Goal: Understand process/instructions: Learn how to perform a task or action

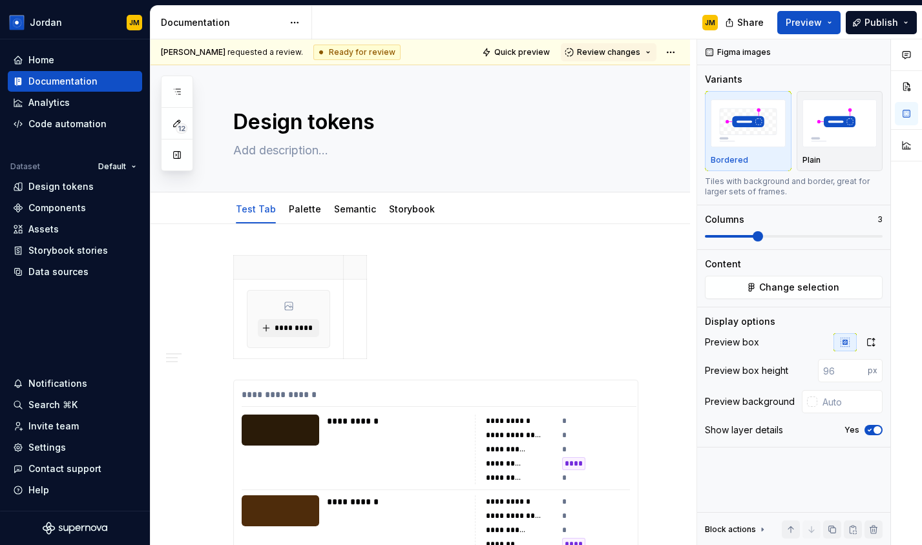
scroll to position [5020, 0]
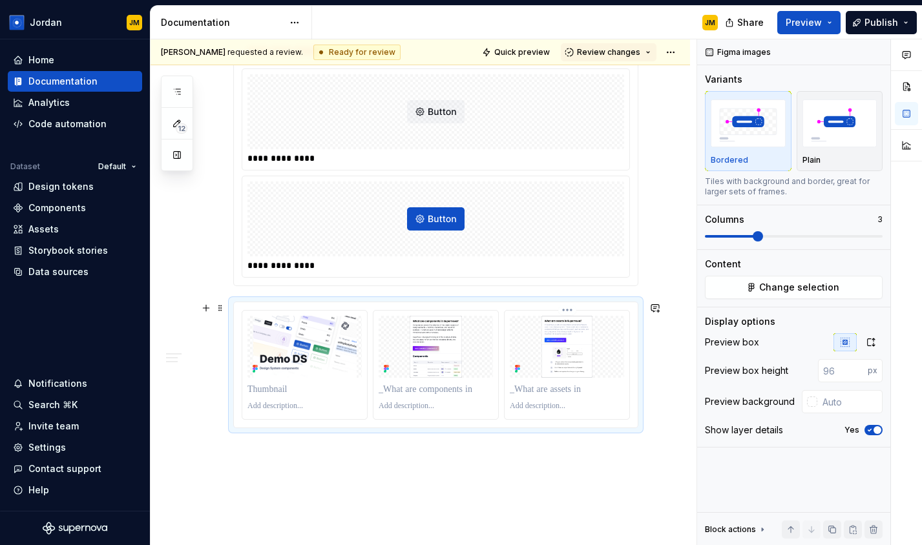
click at [594, 358] on img at bounding box center [567, 347] width 114 height 62
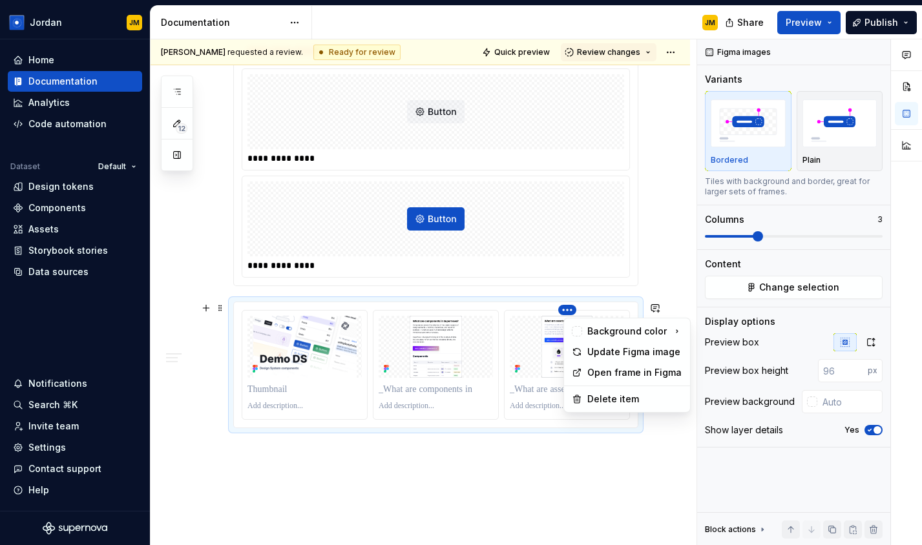
click at [575, 309] on html "[PERSON_NAME] Home Documentation Analytics Code automation Dataset Default Desi…" at bounding box center [461, 272] width 922 height 545
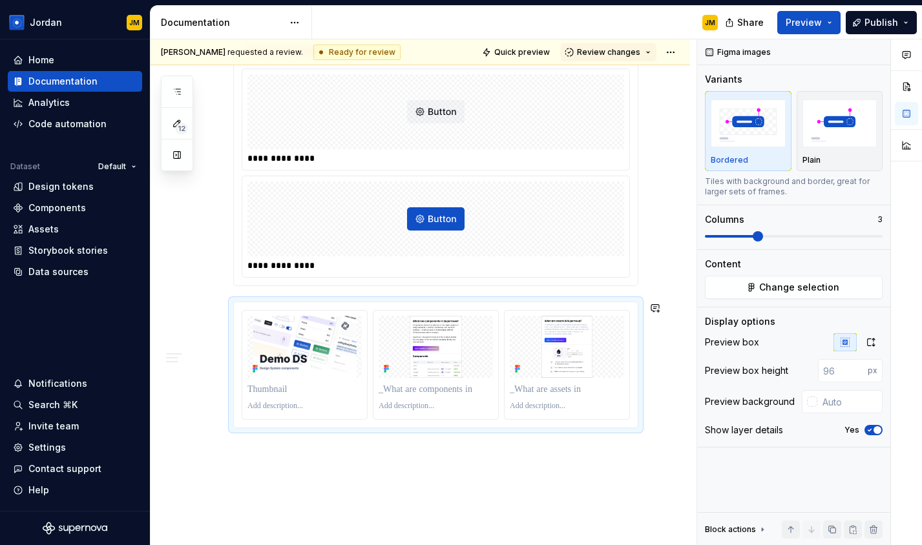
click at [585, 296] on html "[PERSON_NAME] Home Documentation Analytics Code automation Dataset Default Desi…" at bounding box center [461, 272] width 922 height 545
click at [625, 307] on div at bounding box center [436, 364] width 404 height 125
click at [624, 319] on img at bounding box center [567, 347] width 114 height 62
click at [623, 341] on img at bounding box center [567, 347] width 114 height 62
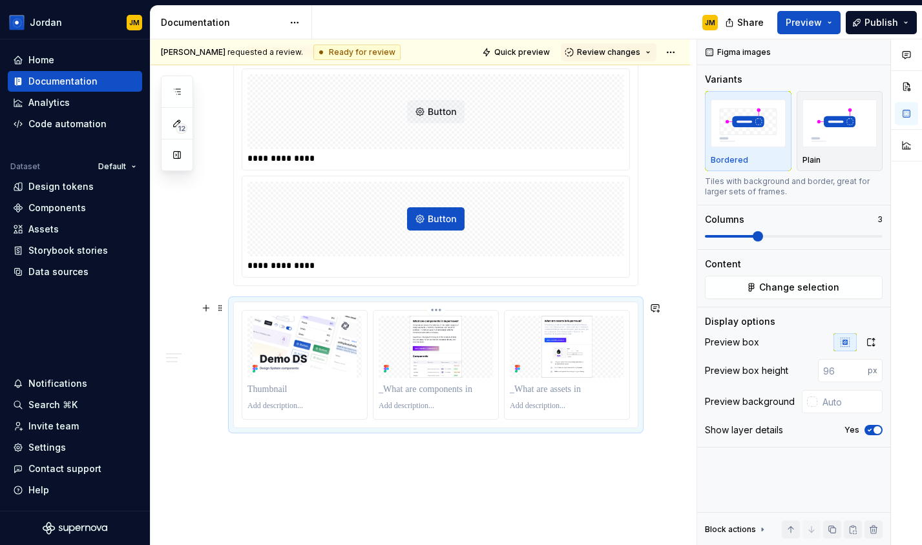
click at [468, 366] on img at bounding box center [435, 347] width 114 height 62
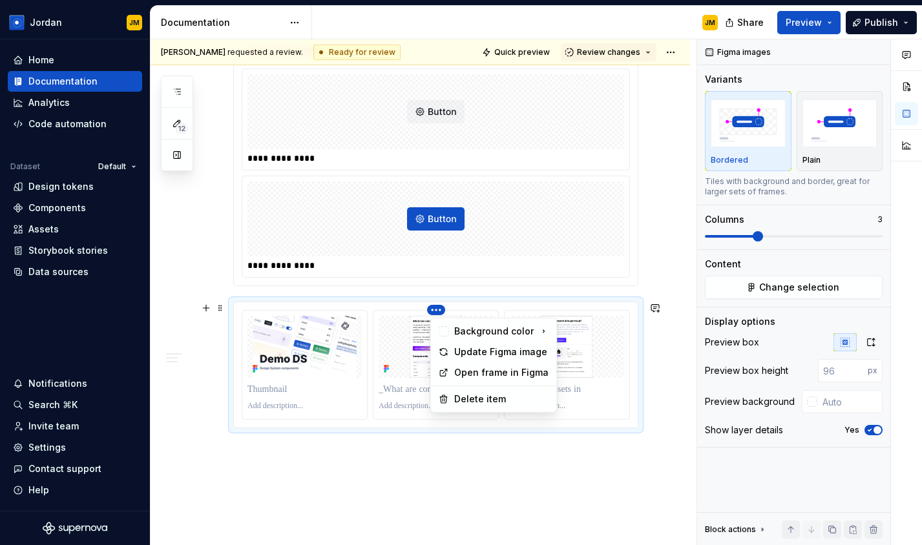
click at [440, 311] on html "[PERSON_NAME] Home Documentation Analytics Code automation Dataset Default Desi…" at bounding box center [461, 272] width 922 height 545
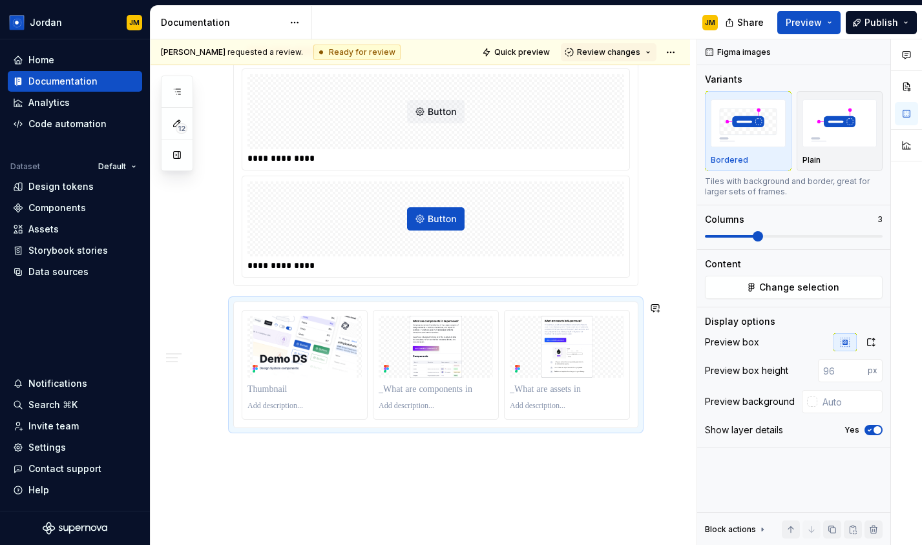
click at [336, 439] on html "[PERSON_NAME] Home Documentation Analytics Code automation Dataset Default Desi…" at bounding box center [461, 272] width 922 height 545
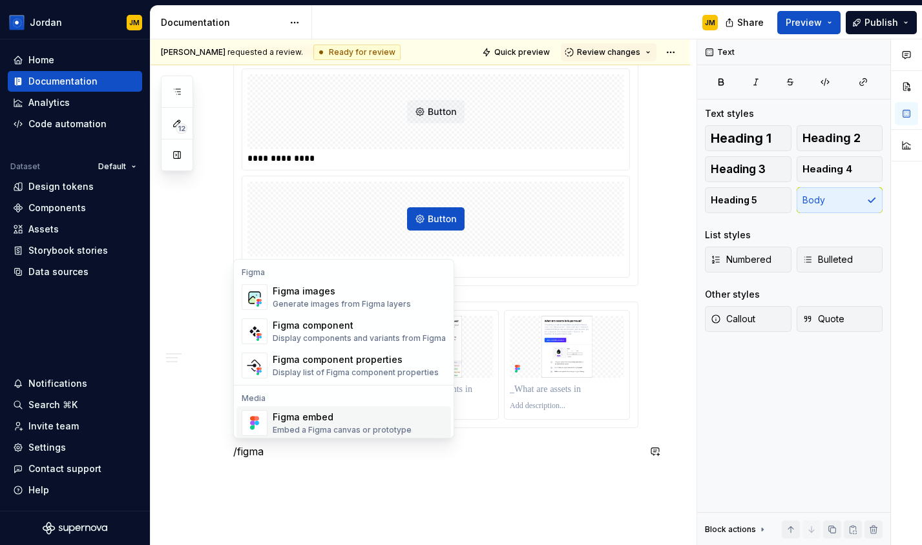
scroll to position [39, 0]
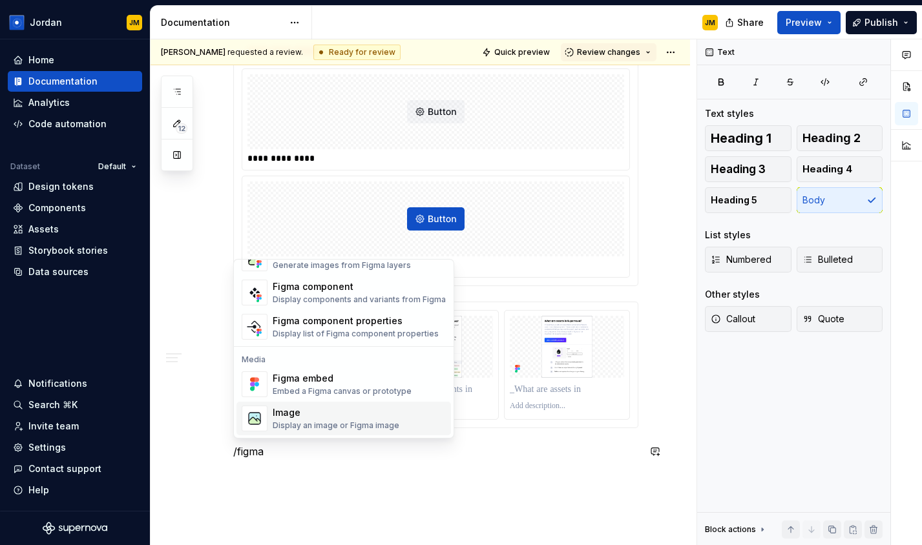
click at [328, 411] on div "Image" at bounding box center [336, 412] width 127 height 13
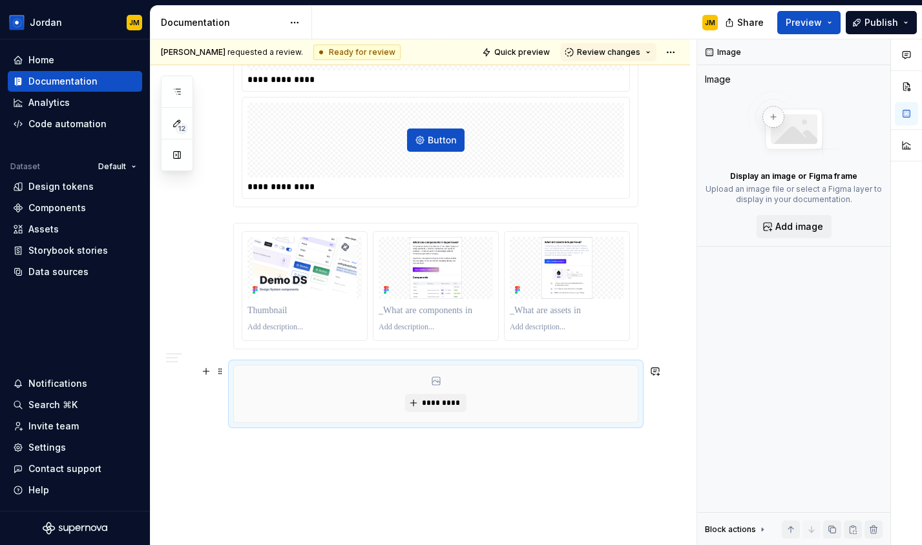
scroll to position [5117, 0]
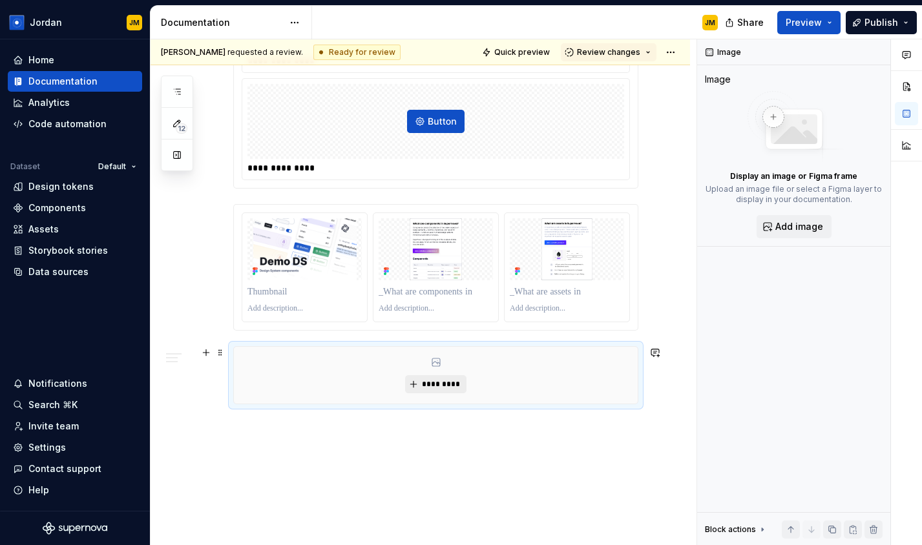
click at [432, 387] on span "*********" at bounding box center [440, 384] width 39 height 10
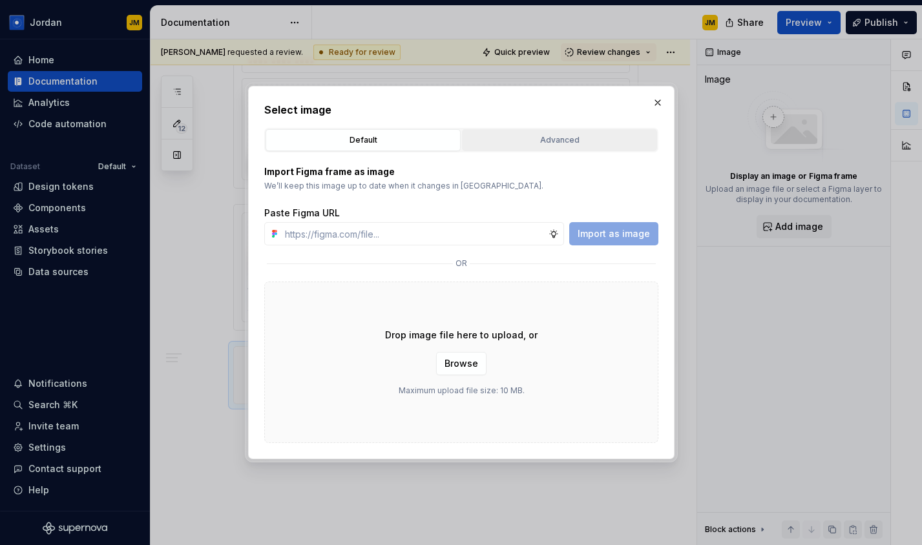
click at [538, 148] on button "Advanced" at bounding box center [559, 140] width 195 height 22
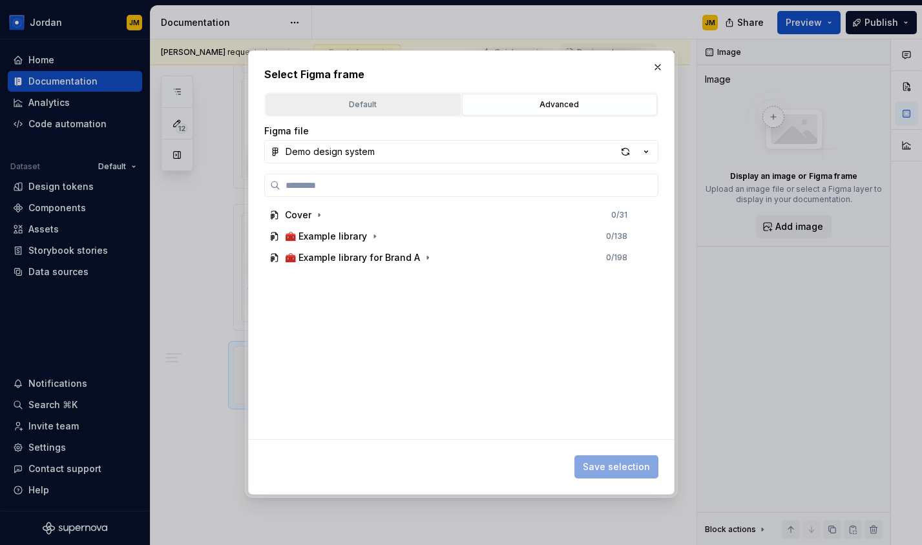
click at [369, 106] on div "Default" at bounding box center [363, 104] width 186 height 13
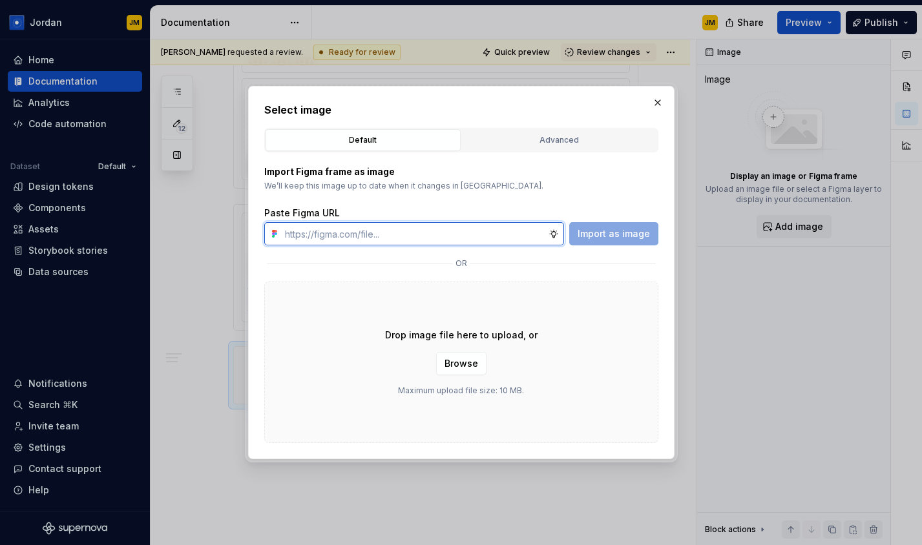
click at [382, 231] on input "text" at bounding box center [414, 233] width 269 height 23
click at [659, 109] on button "button" at bounding box center [657, 103] width 18 height 18
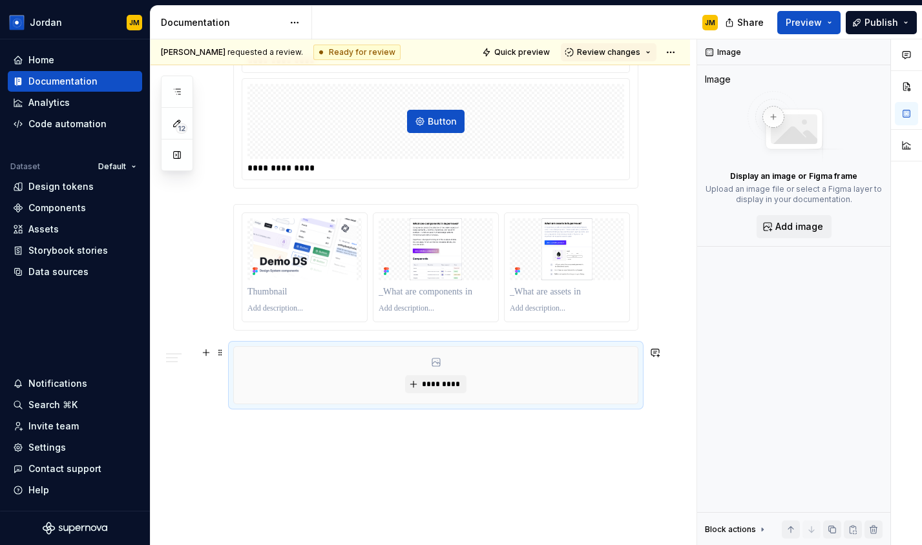
click at [479, 380] on div "*********" at bounding box center [436, 375] width 404 height 57
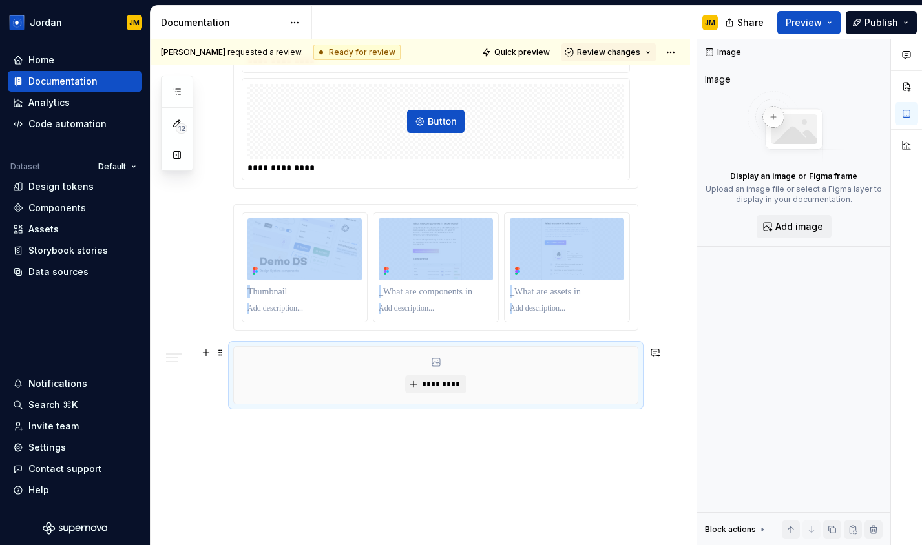
click at [508, 367] on div "*********" at bounding box center [436, 375] width 404 height 57
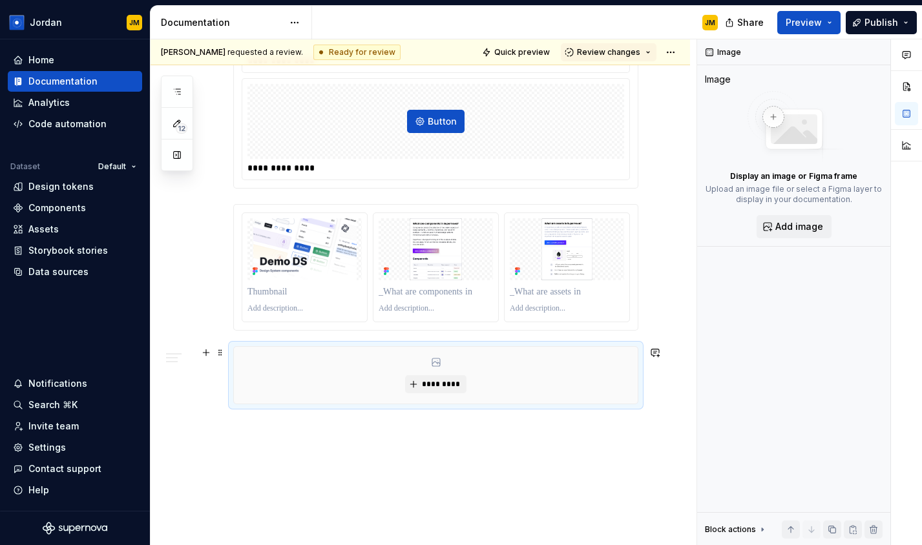
click at [322, 382] on div "*********" at bounding box center [436, 375] width 404 height 57
click at [220, 349] on span at bounding box center [220, 353] width 10 height 18
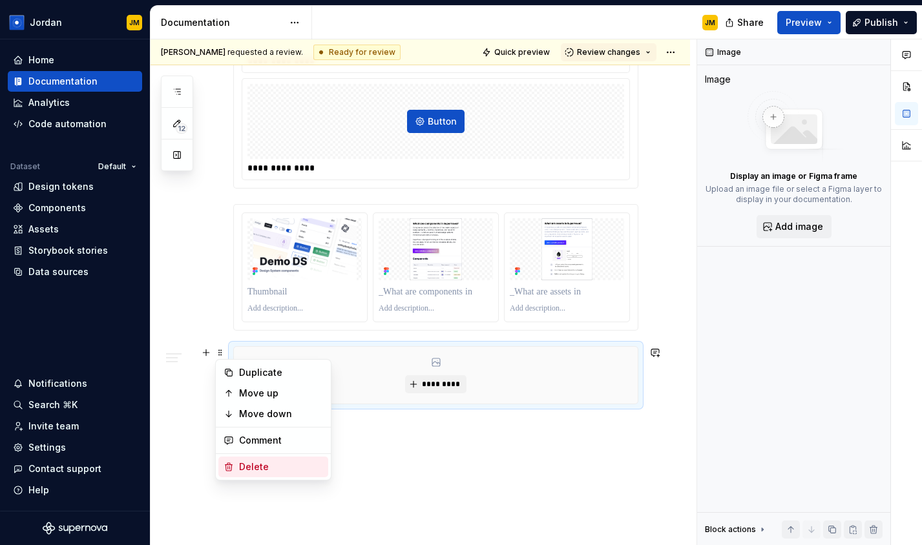
click at [267, 470] on div "Delete" at bounding box center [281, 467] width 84 height 13
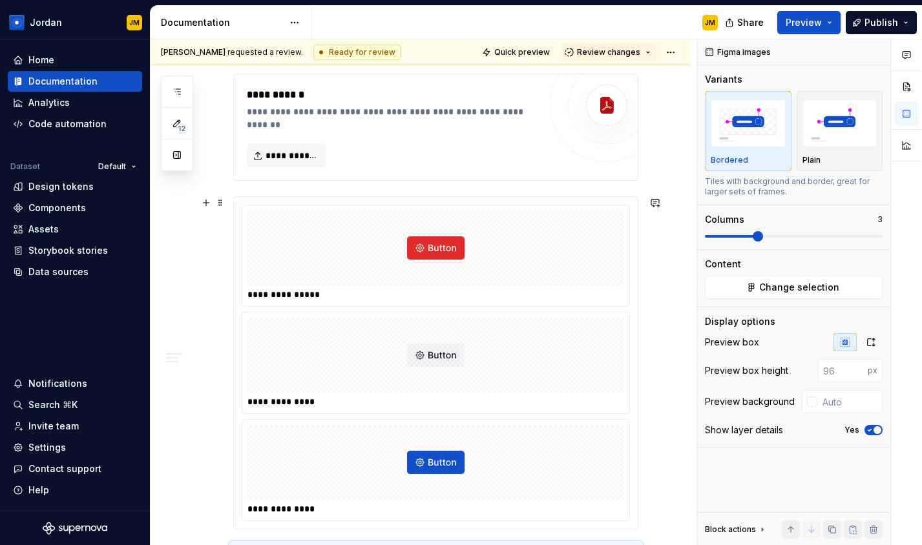
scroll to position [4708, 0]
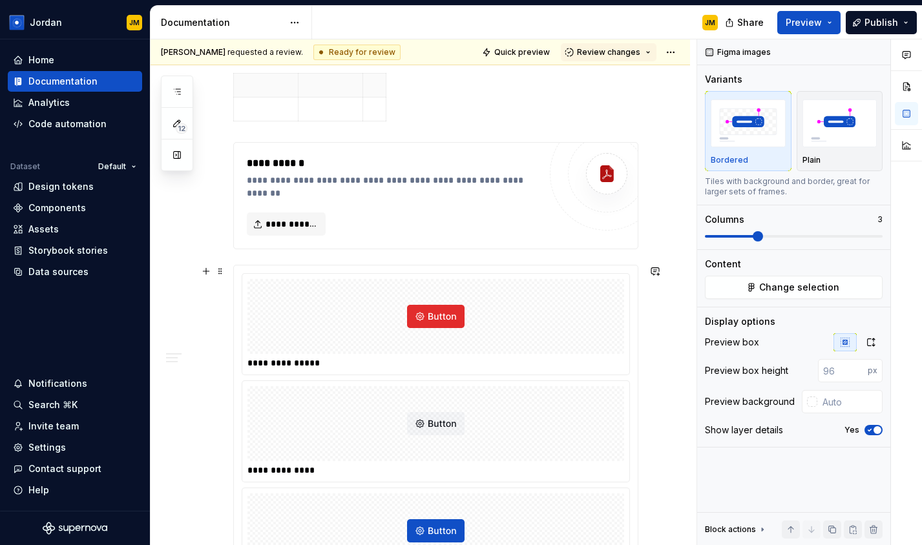
click at [375, 314] on div at bounding box center [435, 316] width 377 height 75
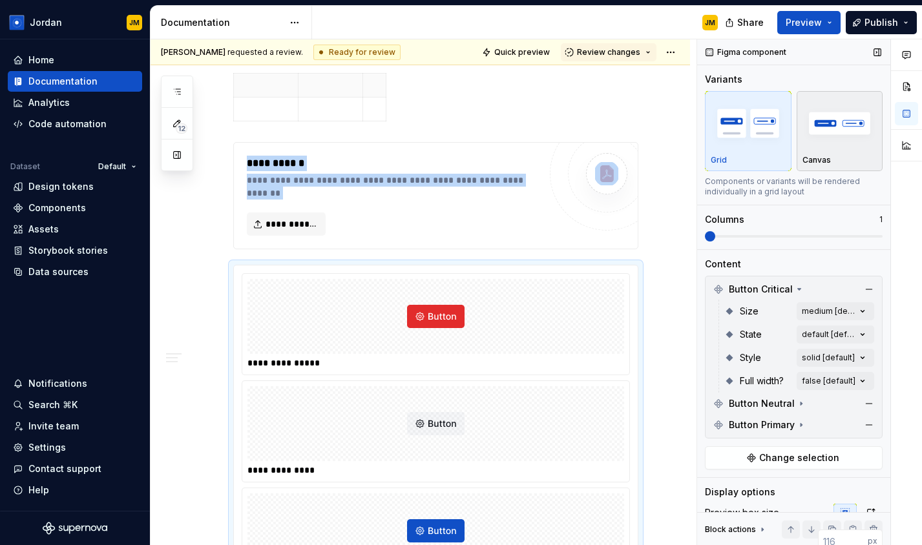
click at [827, 125] on img "button" at bounding box center [839, 122] width 75 height 47
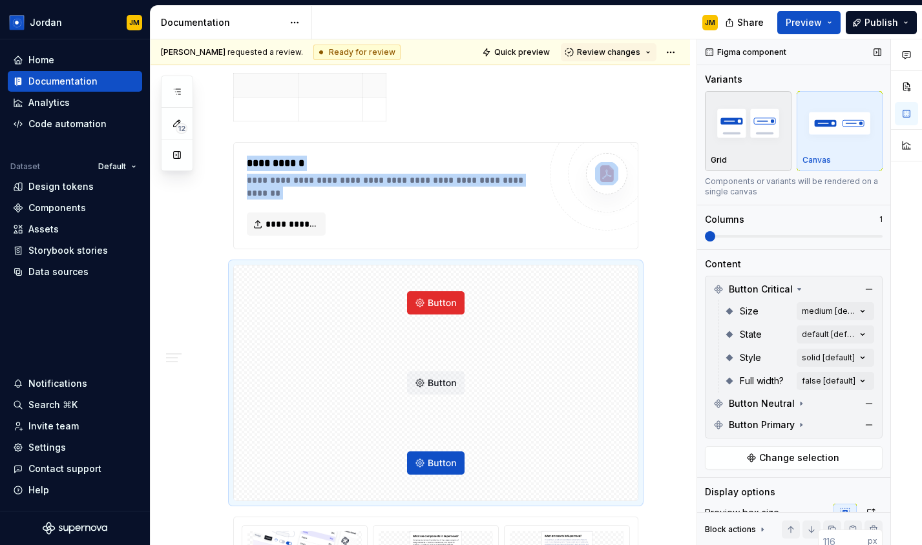
click at [752, 132] on img "button" at bounding box center [747, 122] width 75 height 47
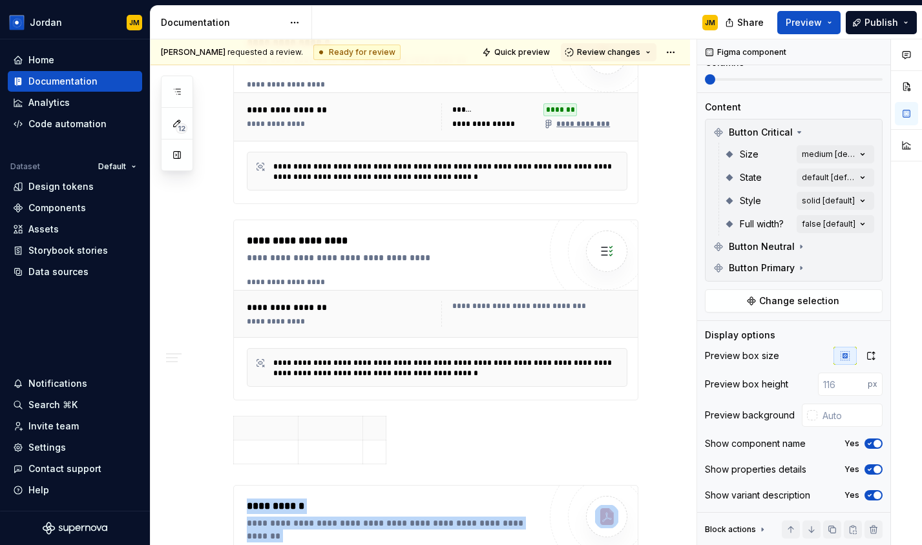
scroll to position [4262, 0]
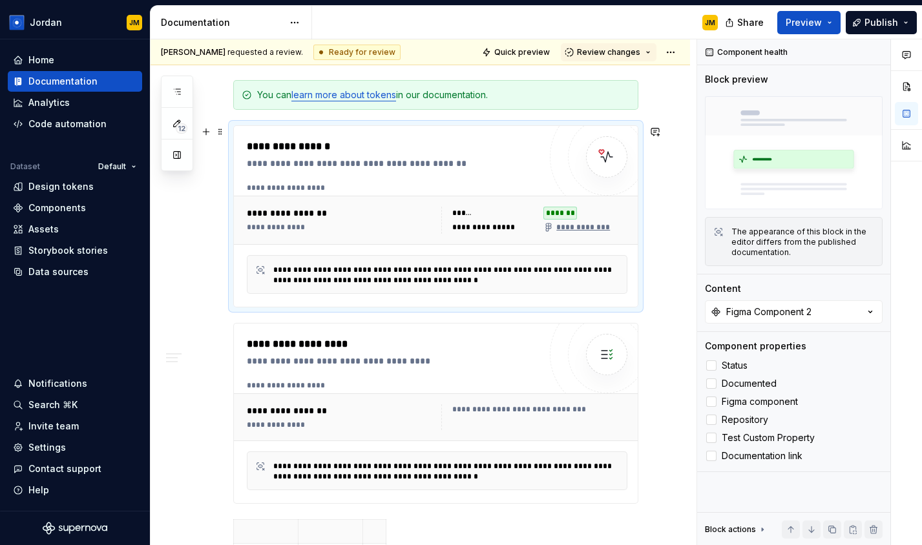
click at [407, 209] on div "**********" at bounding box center [342, 213] width 190 height 13
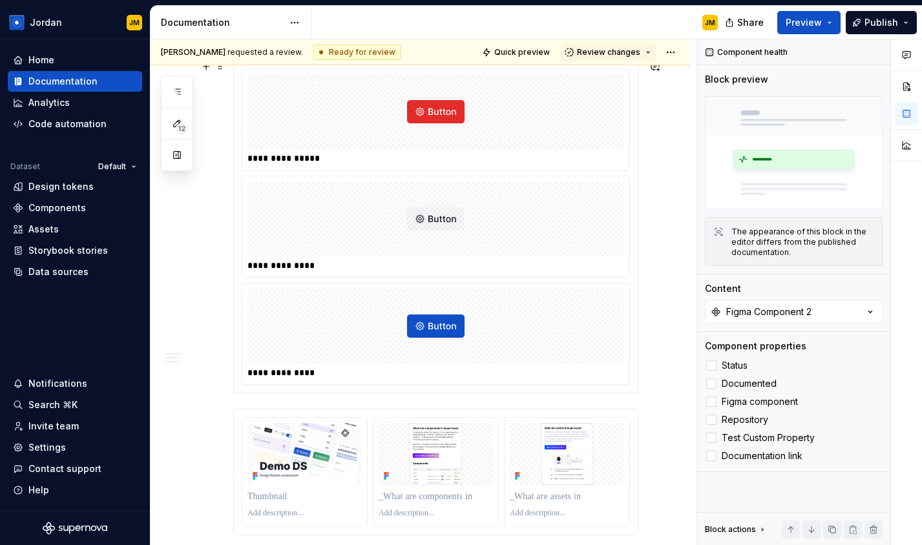
scroll to position [5081, 0]
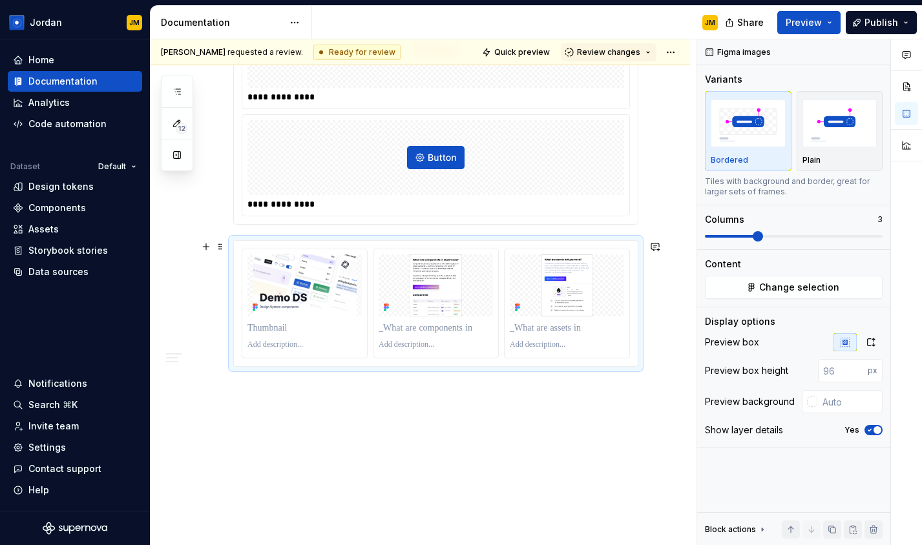
click at [508, 247] on div at bounding box center [436, 303] width 404 height 125
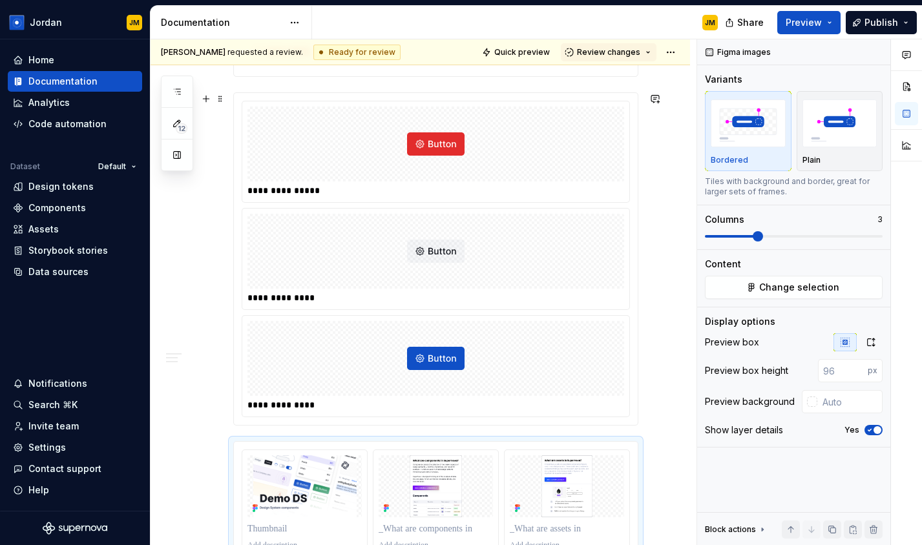
scroll to position [4869, 0]
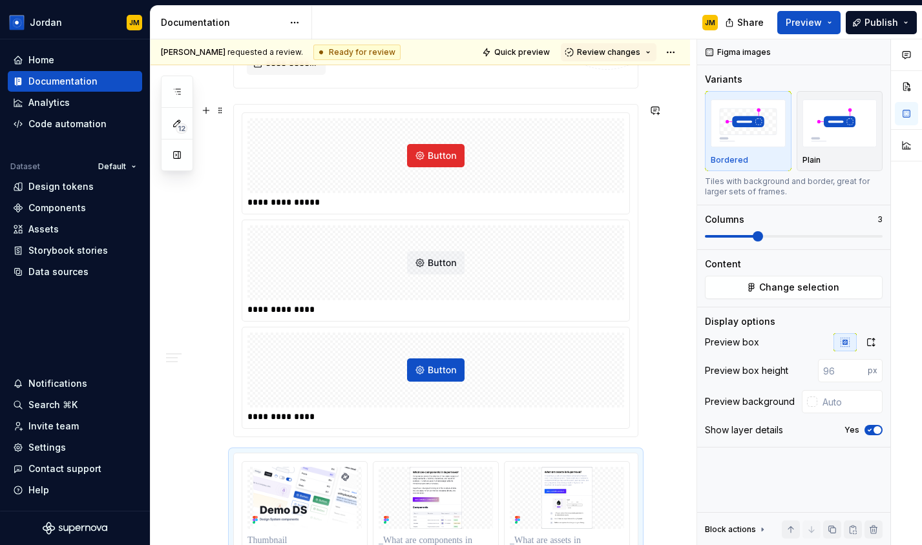
click at [395, 266] on div at bounding box center [435, 262] width 377 height 75
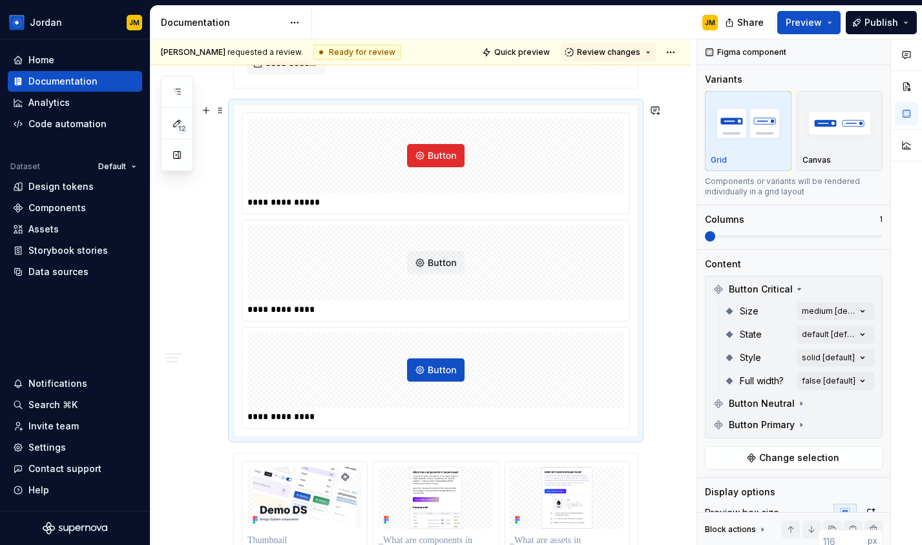
click at [503, 160] on div at bounding box center [435, 155] width 377 height 75
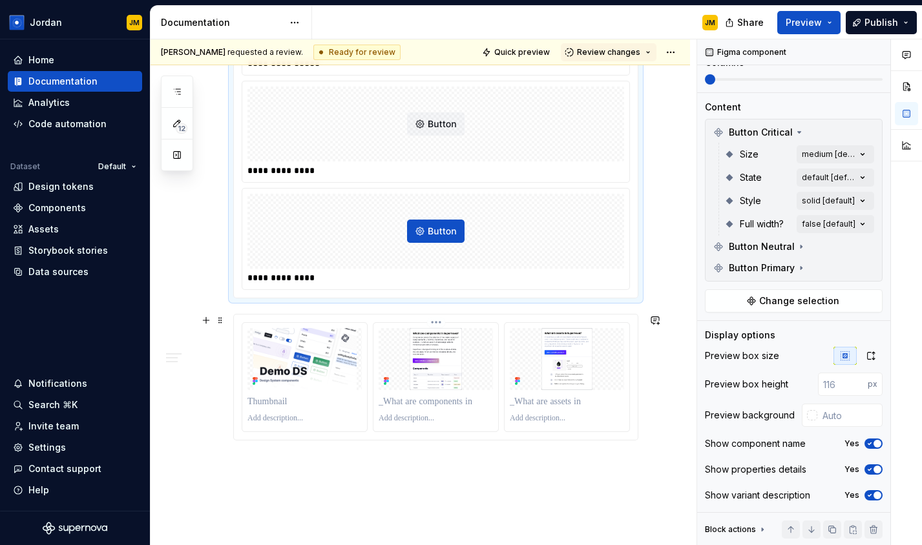
scroll to position [0, 0]
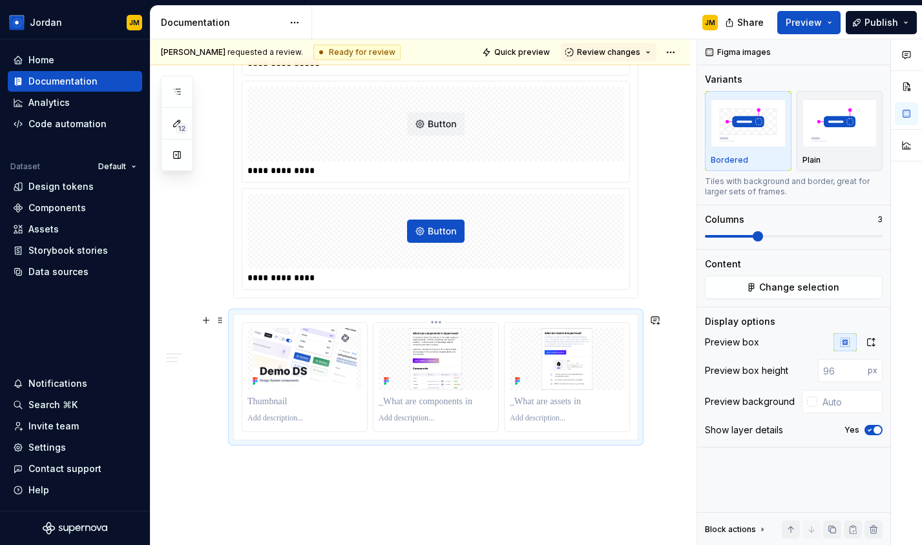
click at [446, 379] on img at bounding box center [435, 359] width 114 height 62
click at [559, 391] on div at bounding box center [566, 377] width 125 height 109
click at [493, 422] on p at bounding box center [435, 418] width 114 height 10
click at [798, 289] on span "Change selection" at bounding box center [799, 287] width 80 height 13
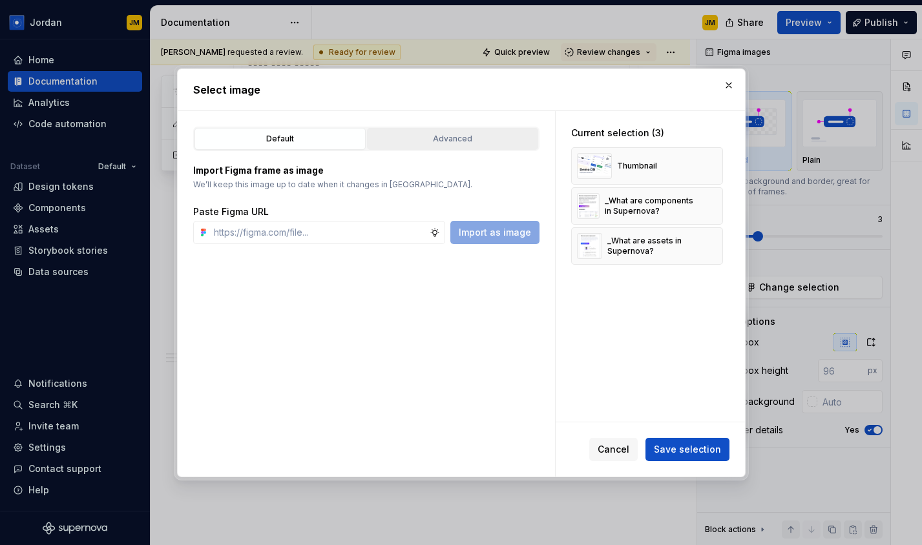
click at [469, 147] on button "Advanced" at bounding box center [452, 139] width 171 height 22
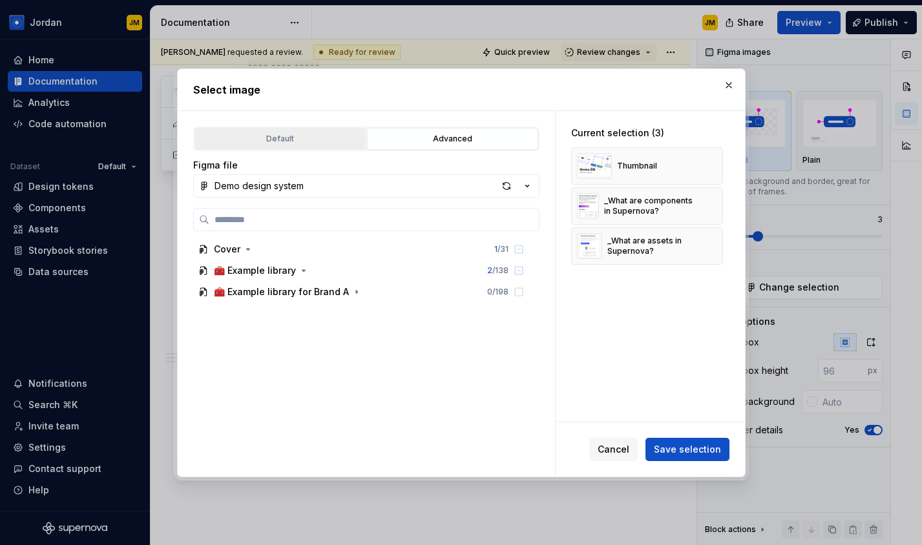
click at [295, 138] on div "Default" at bounding box center [280, 138] width 162 height 13
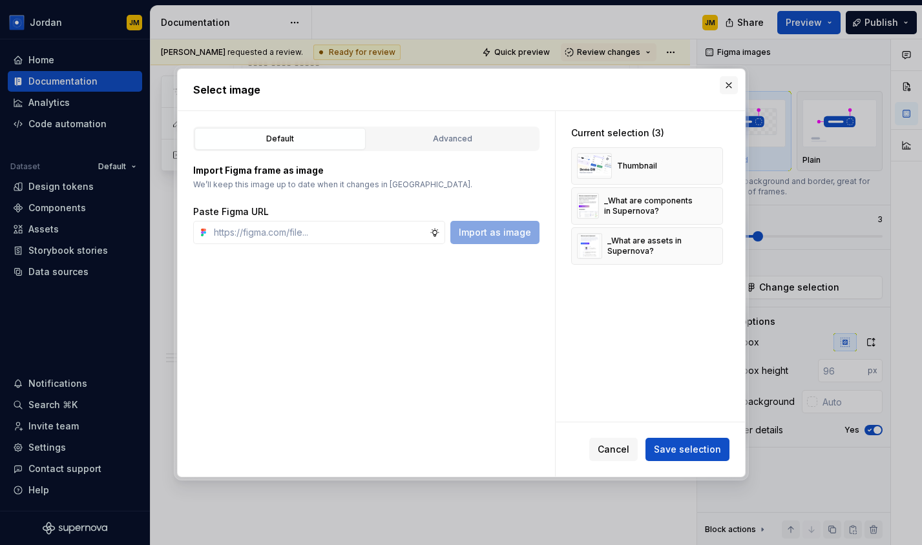
click at [734, 83] on button "button" at bounding box center [729, 85] width 18 height 18
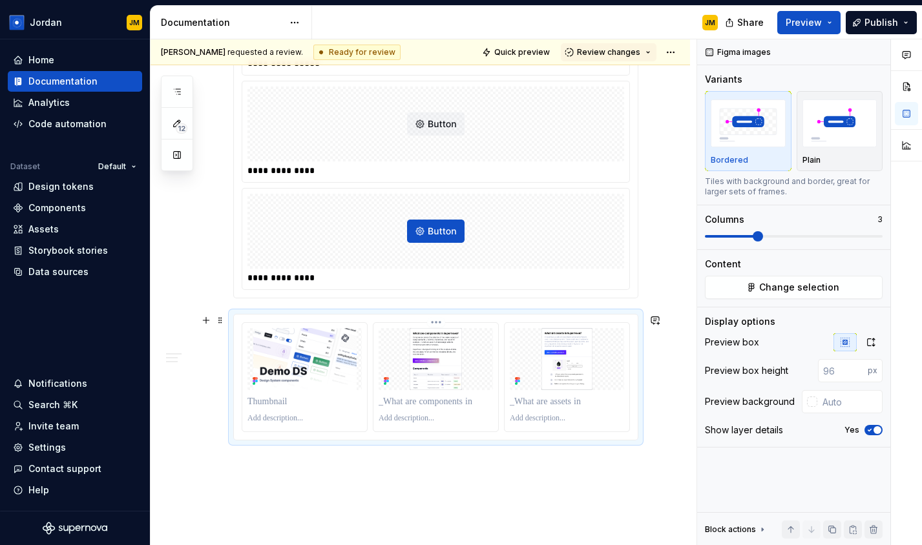
click at [389, 351] on img at bounding box center [435, 359] width 114 height 62
click at [473, 415] on p at bounding box center [435, 418] width 114 height 10
click at [638, 422] on div at bounding box center [435, 377] width 405 height 127
click at [221, 316] on span at bounding box center [220, 320] width 10 height 18
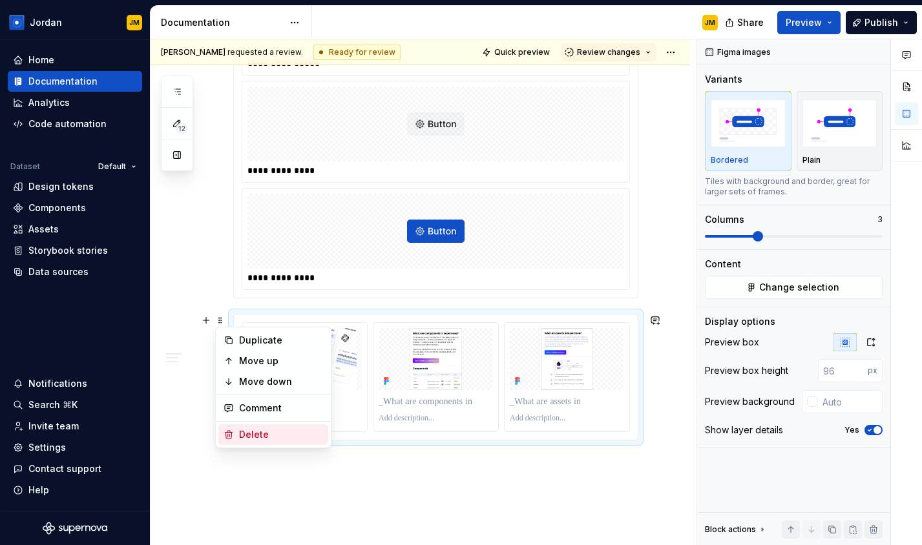
click at [275, 439] on div "Delete" at bounding box center [281, 434] width 84 height 13
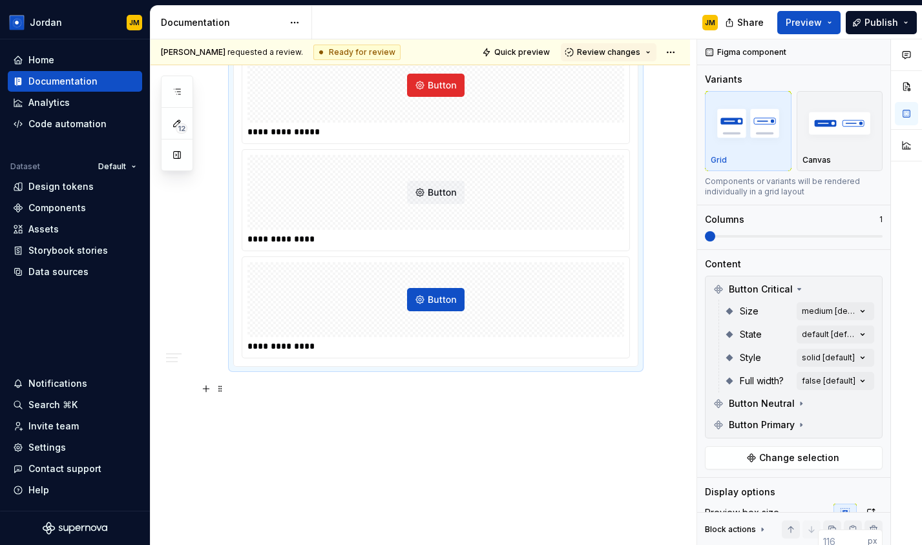
scroll to position [4933, 0]
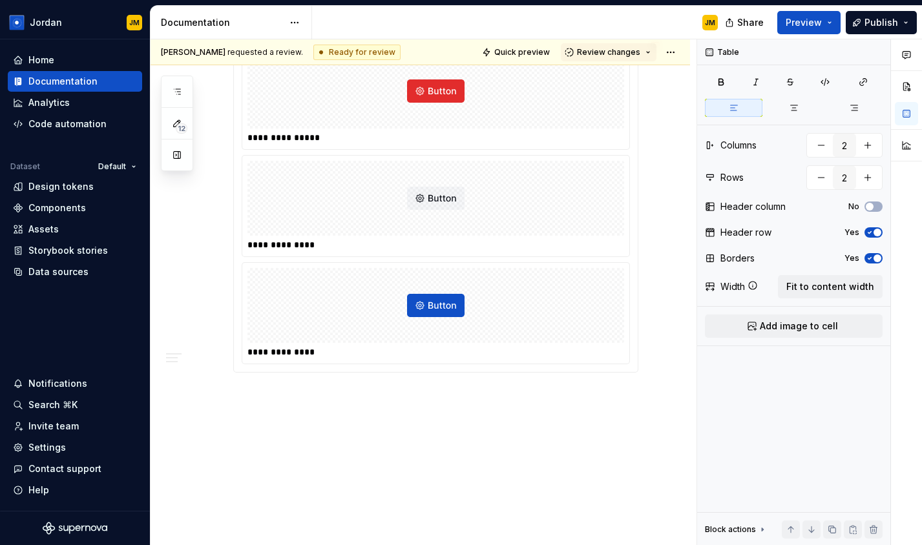
click at [638, 356] on div "**********" at bounding box center [435, 205] width 405 height 333
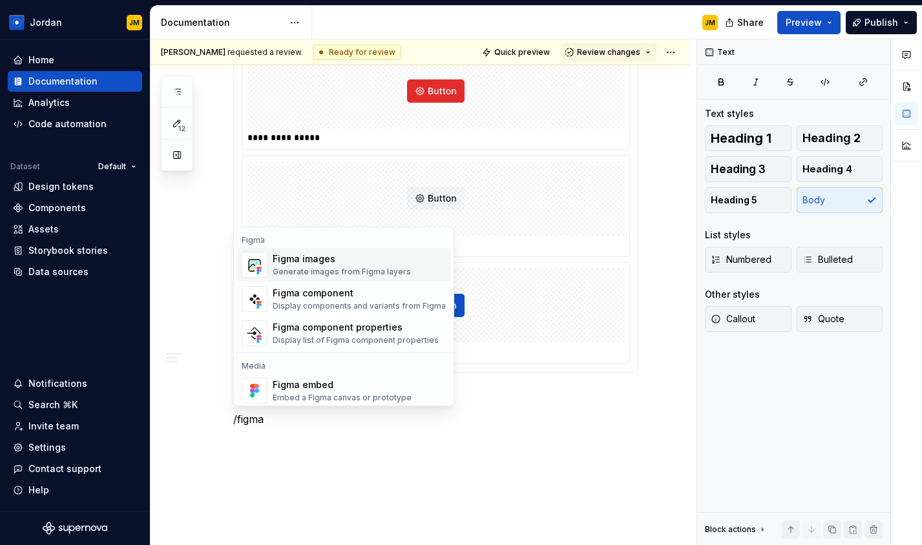
click at [376, 260] on div "Figma images" at bounding box center [342, 259] width 138 height 13
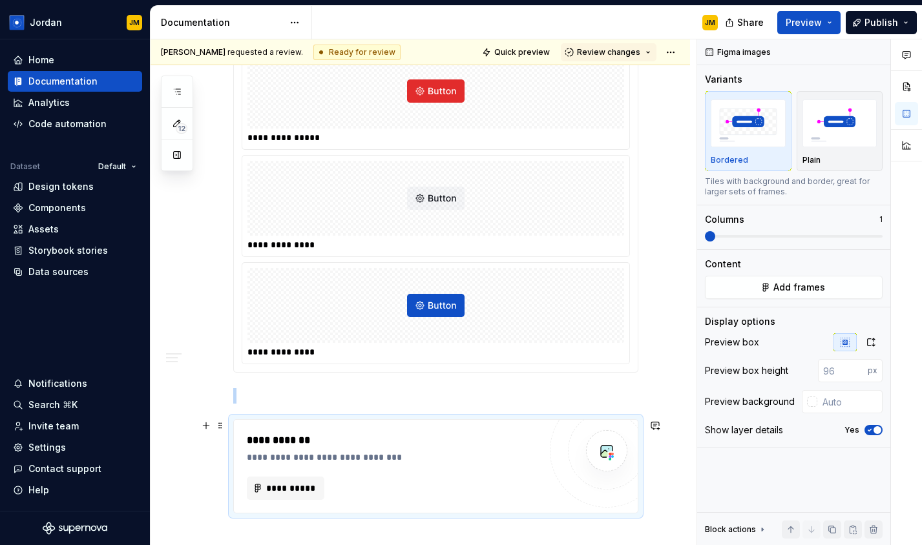
scroll to position [4956, 0]
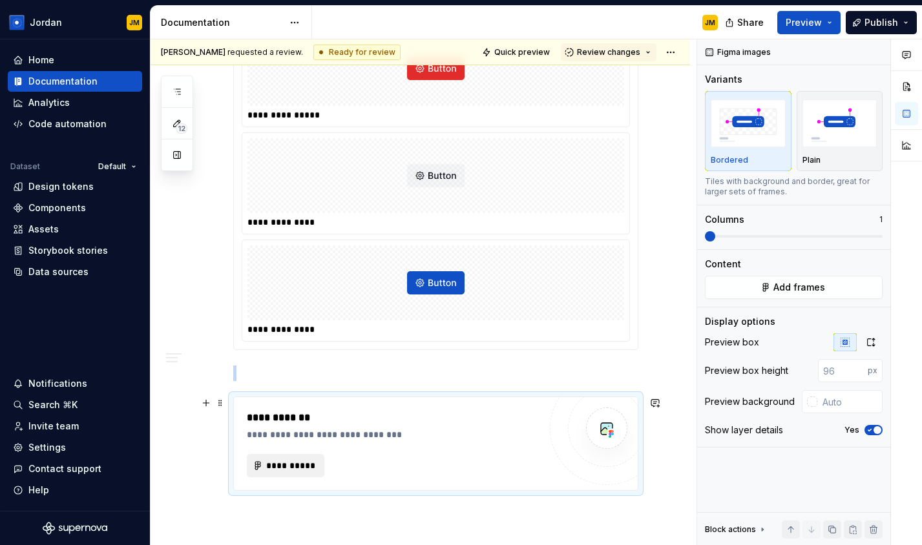
click at [294, 470] on span "**********" at bounding box center [290, 465] width 50 height 13
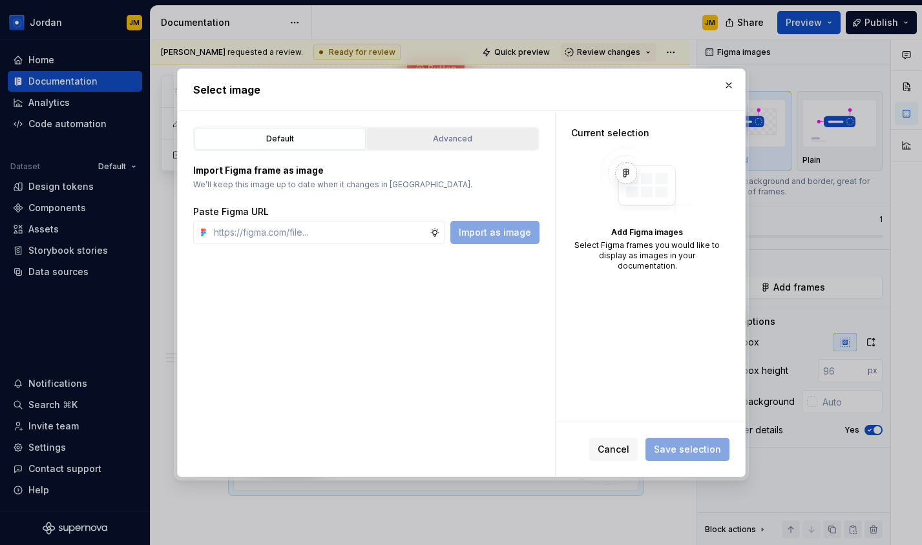
click at [438, 146] on button "Advanced" at bounding box center [452, 139] width 171 height 22
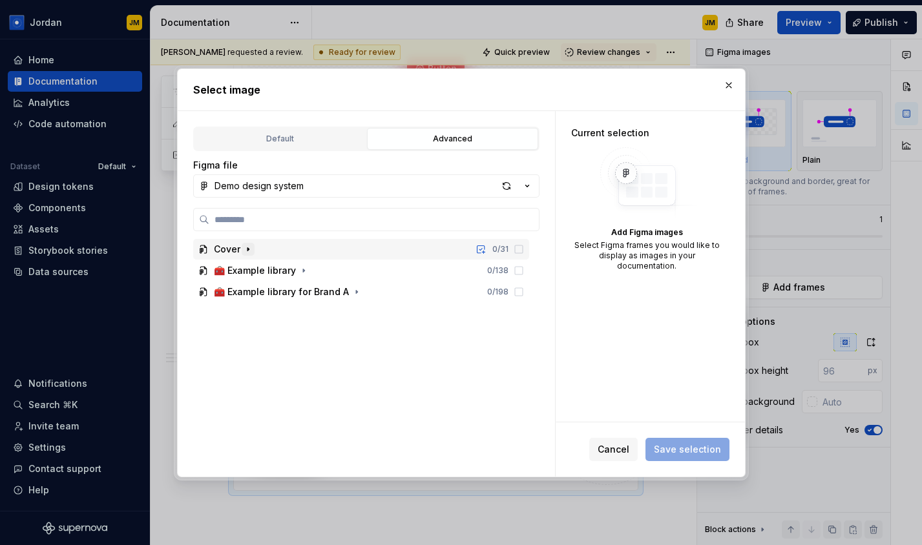
click at [245, 249] on icon "button" at bounding box center [248, 249] width 10 height 10
click at [246, 249] on icon "button" at bounding box center [247, 249] width 3 height 1
click at [623, 452] on span "Cancel" at bounding box center [613, 449] width 32 height 13
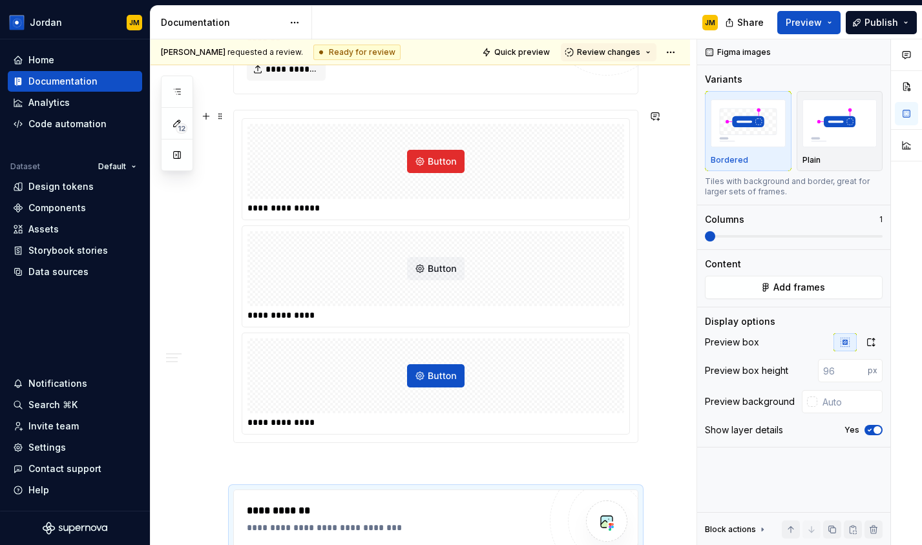
scroll to position [4818, 0]
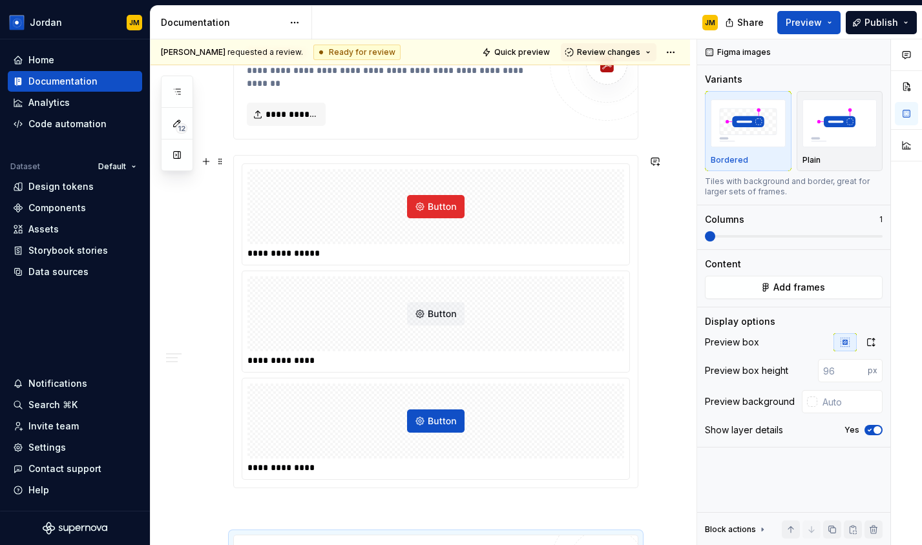
click at [459, 281] on div at bounding box center [435, 313] width 377 height 75
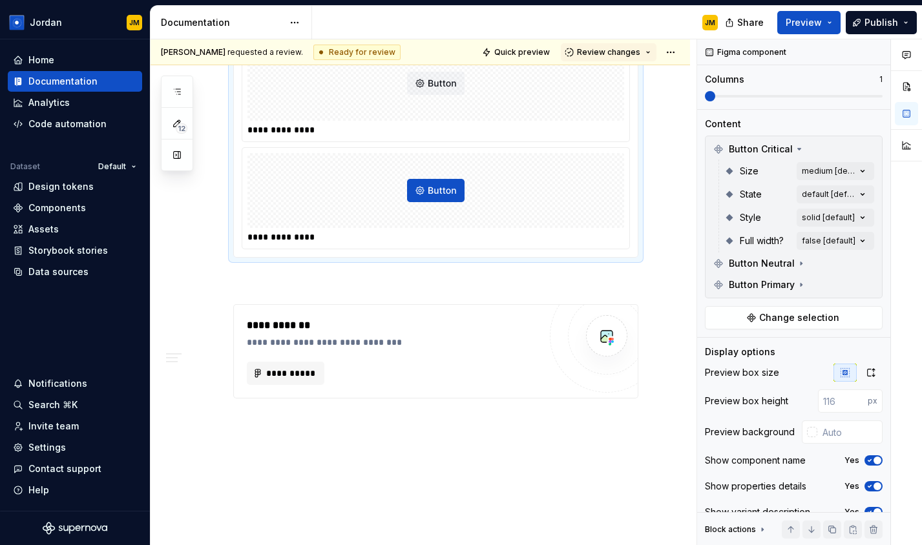
scroll to position [5069, 0]
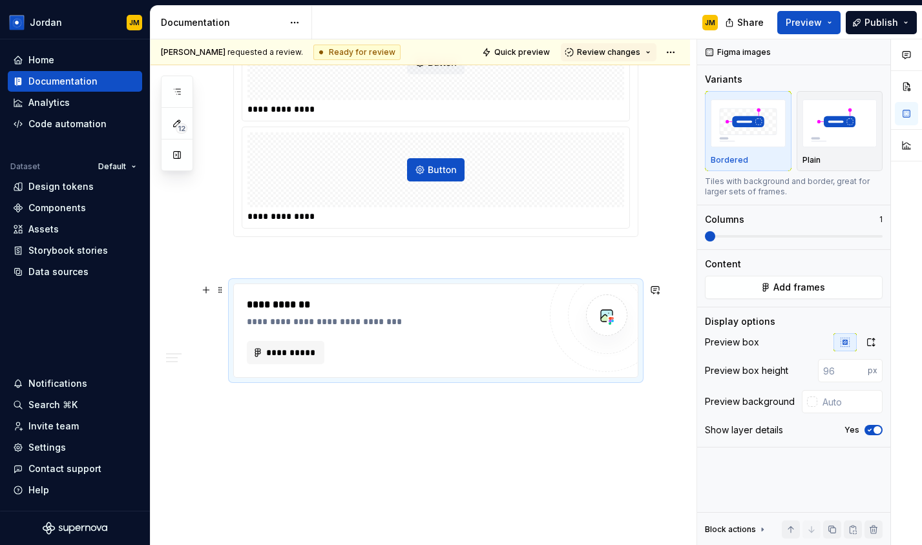
click at [468, 335] on div "**********" at bounding box center [393, 330] width 293 height 67
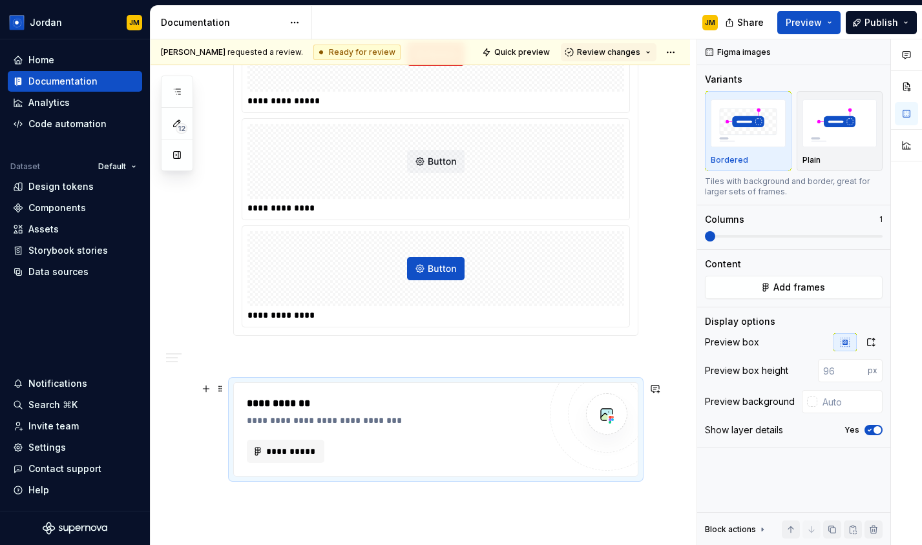
click at [369, 409] on div "**********" at bounding box center [396, 404] width 299 height 16
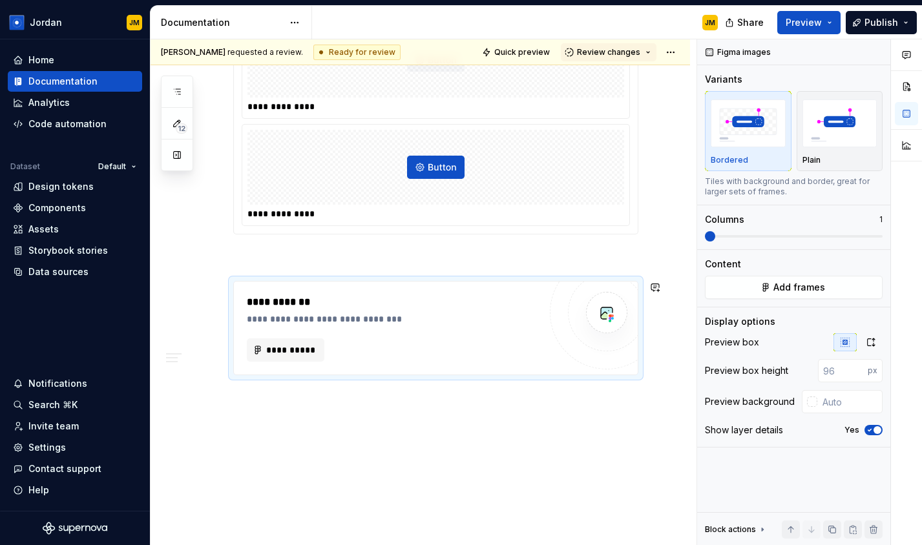
scroll to position [5080, 0]
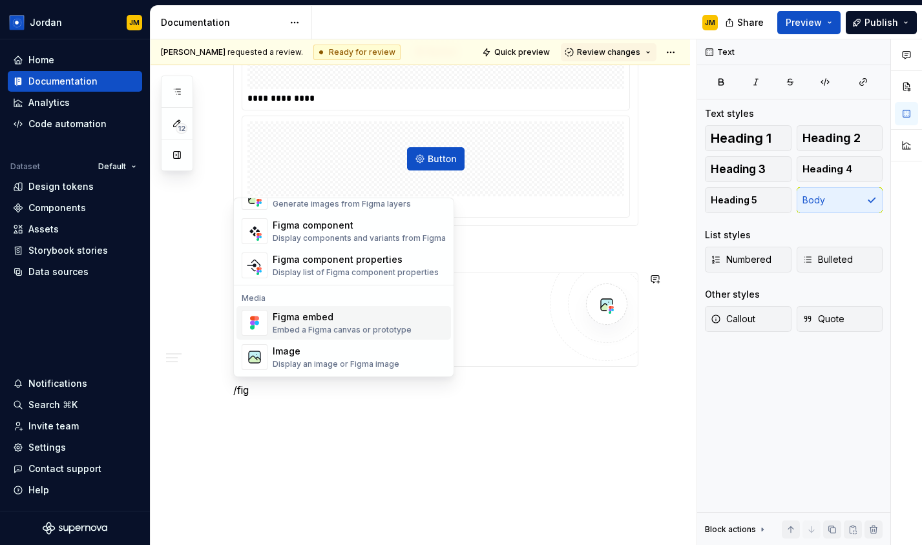
scroll to position [38, 0]
click at [351, 329] on div "Embed a Figma canvas or prototype" at bounding box center [342, 331] width 139 height 10
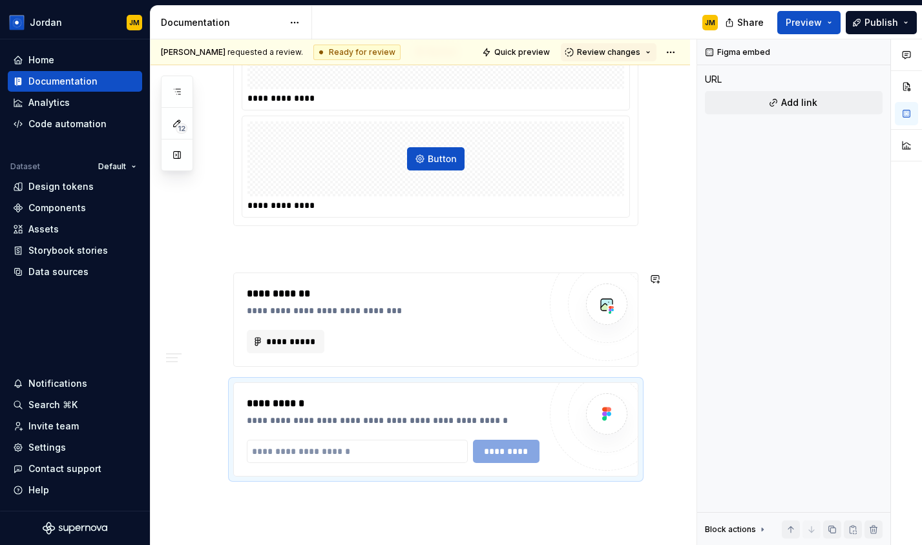
type textarea "*"
click at [501, 453] on div "*********" at bounding box center [393, 451] width 293 height 23
click at [417, 453] on input "text" at bounding box center [357, 451] width 221 height 23
click at [568, 401] on div at bounding box center [607, 414] width 114 height 114
click at [220, 391] on span at bounding box center [220, 389] width 10 height 18
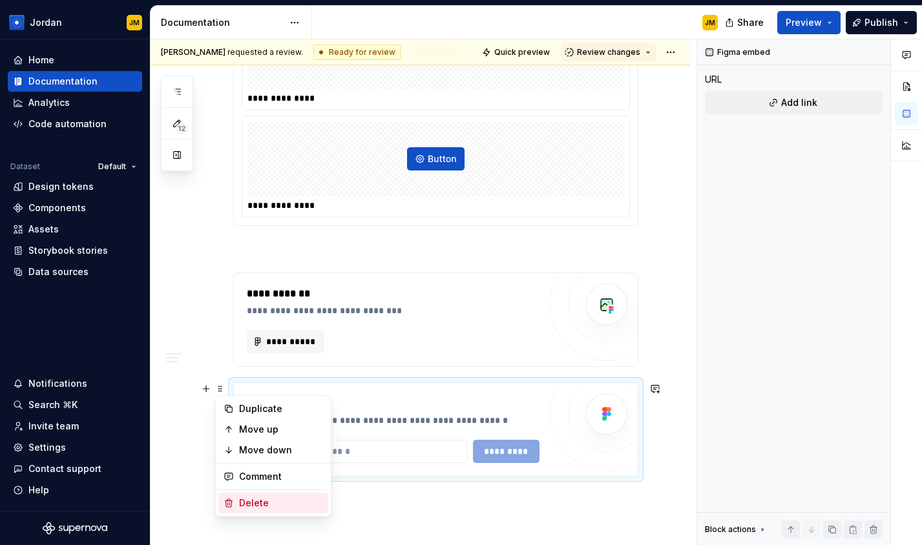
click at [267, 497] on div "Delete" at bounding box center [281, 503] width 84 height 13
